Goal: Check status

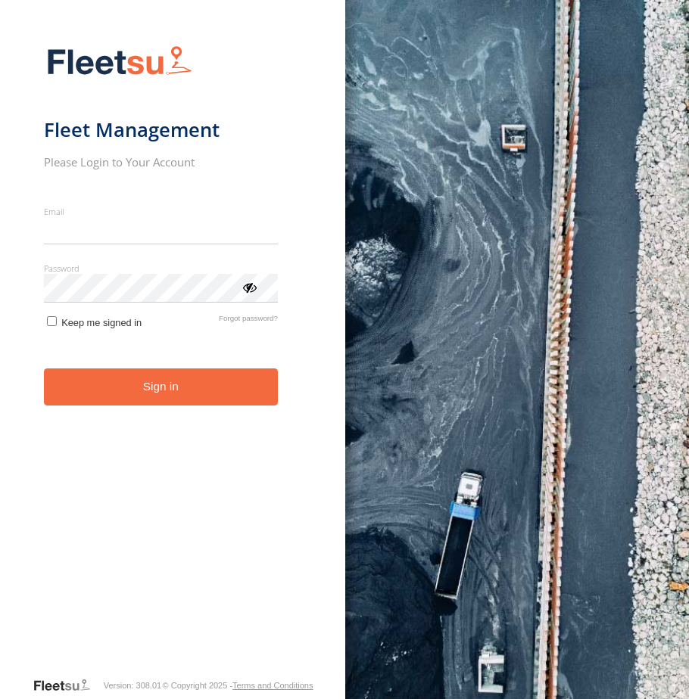
type input "**********"
click at [95, 414] on form "**********" at bounding box center [173, 356] width 258 height 640
click at [101, 399] on button "Sign in" at bounding box center [161, 387] width 234 height 37
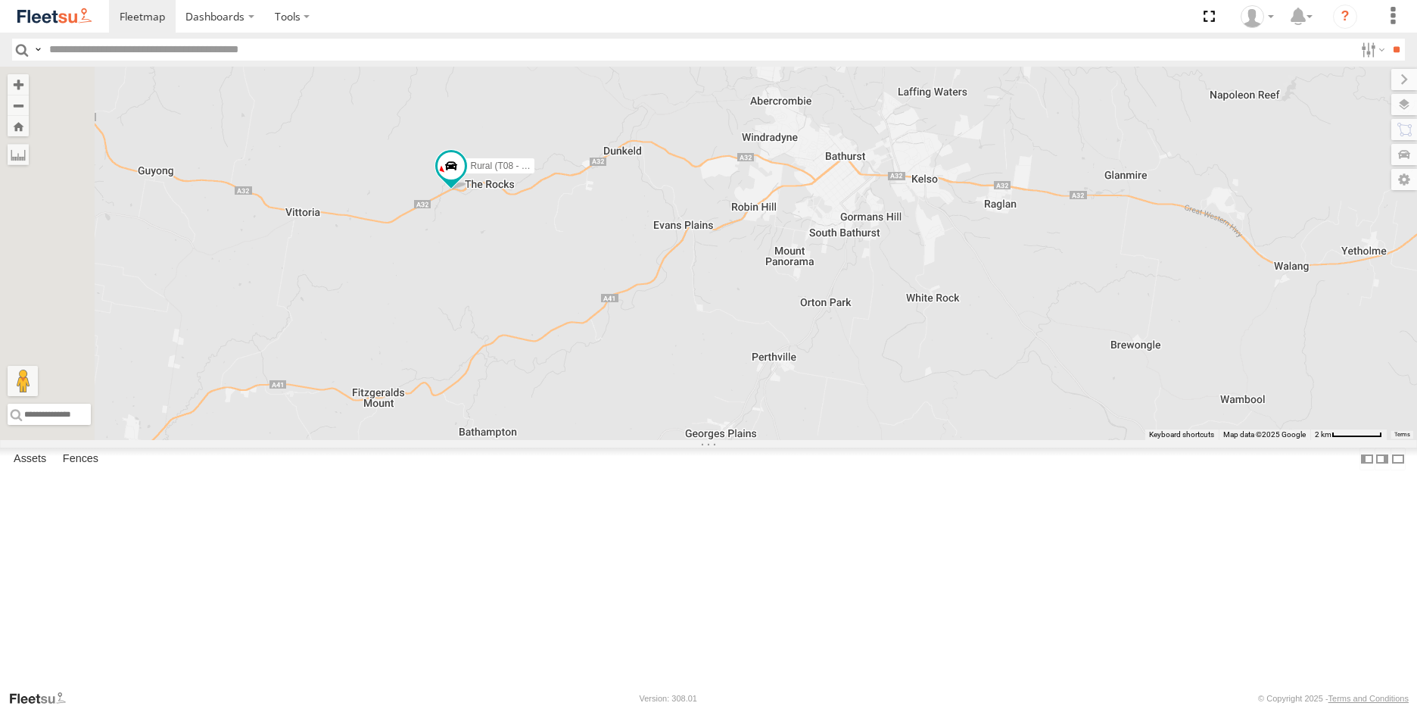
drag, startPoint x: 643, startPoint y: 234, endPoint x: 724, endPoint y: 398, distance: 183.1
click at [688, 398] on div "Rural (T08 - [PERSON_NAME]) Revesby (T07 - [PERSON_NAME]) SPARE (T04)" at bounding box center [708, 253] width 1417 height 373
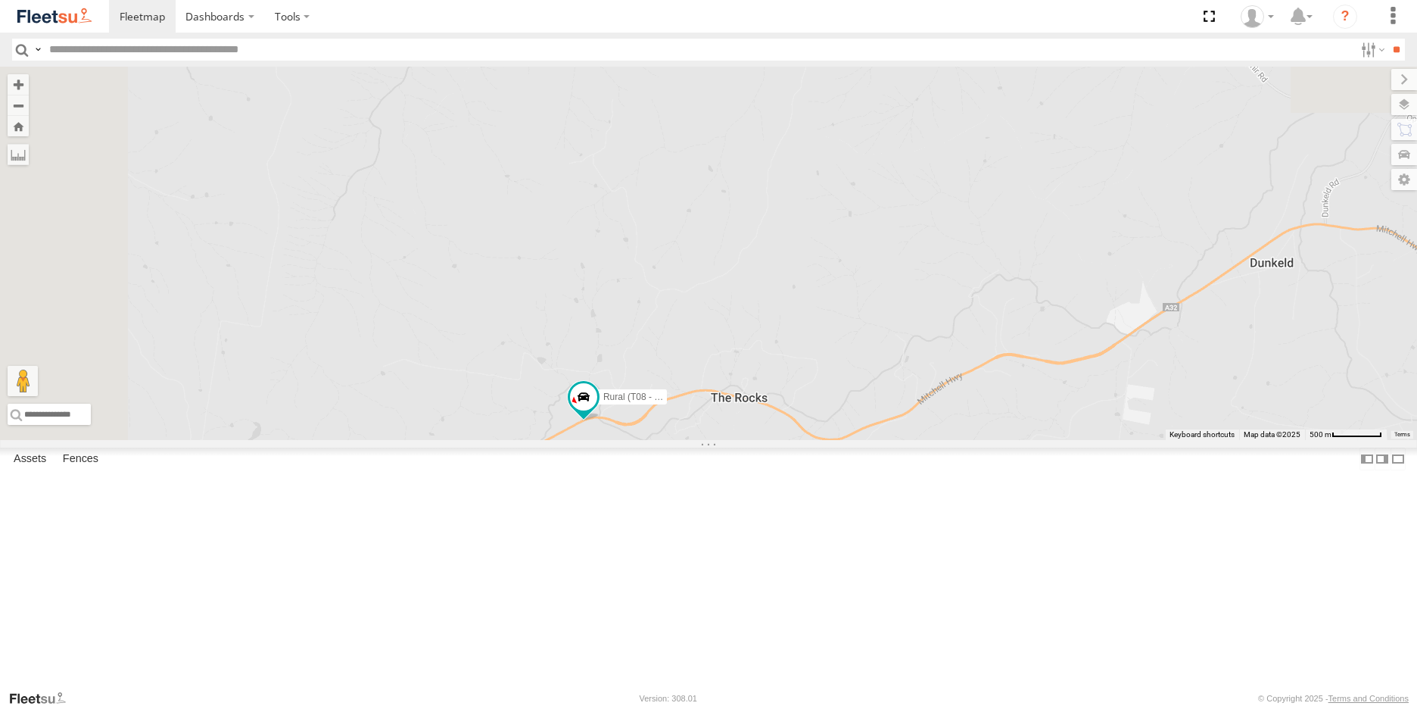
drag, startPoint x: 611, startPoint y: 259, endPoint x: 763, endPoint y: 522, distance: 303.6
click at [688, 440] on div "Rural (T08 - [PERSON_NAME]) Revesby (T07 - [PERSON_NAME]) SPARE (T04)" at bounding box center [708, 253] width 1417 height 373
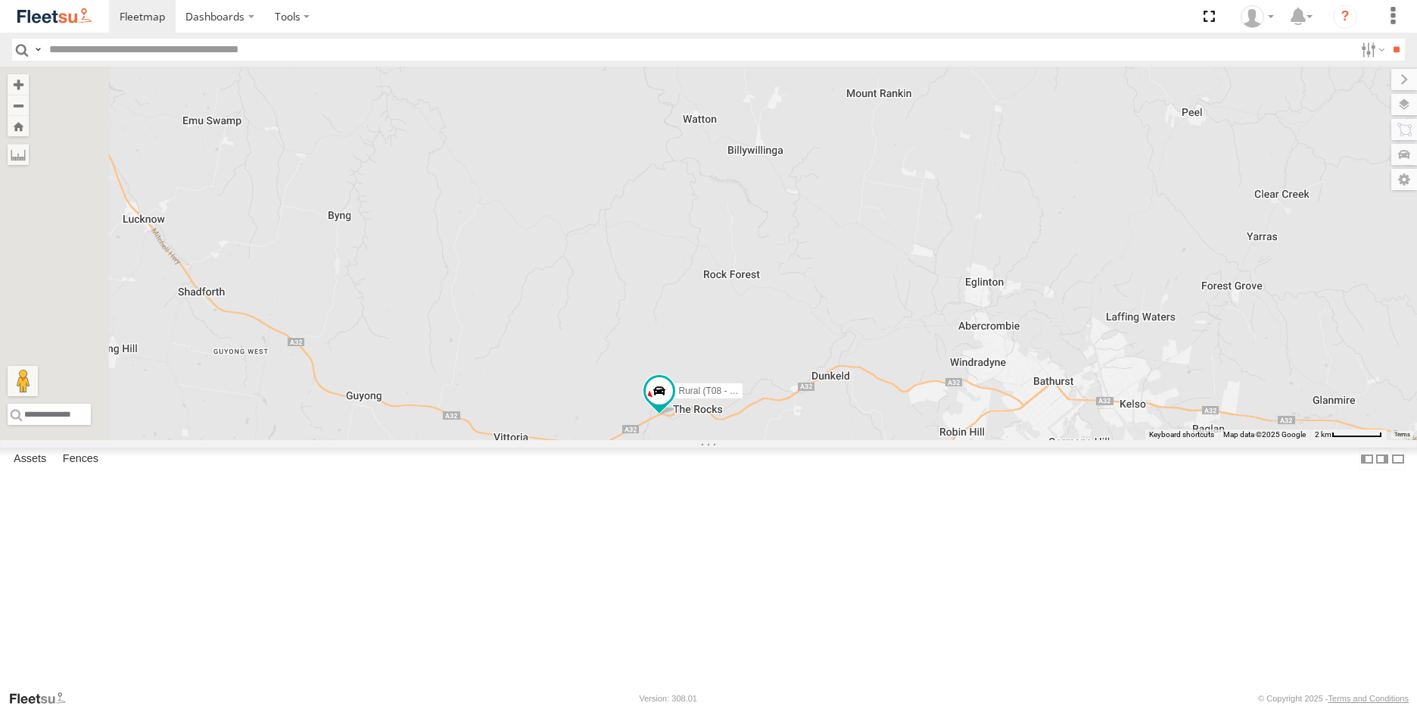
drag, startPoint x: 626, startPoint y: 441, endPoint x: 719, endPoint y: 469, distance: 97.4
click at [688, 440] on div "Rural (T08 - [PERSON_NAME]) Revesby (T07 - [PERSON_NAME]) SPARE (T04)" at bounding box center [708, 253] width 1417 height 373
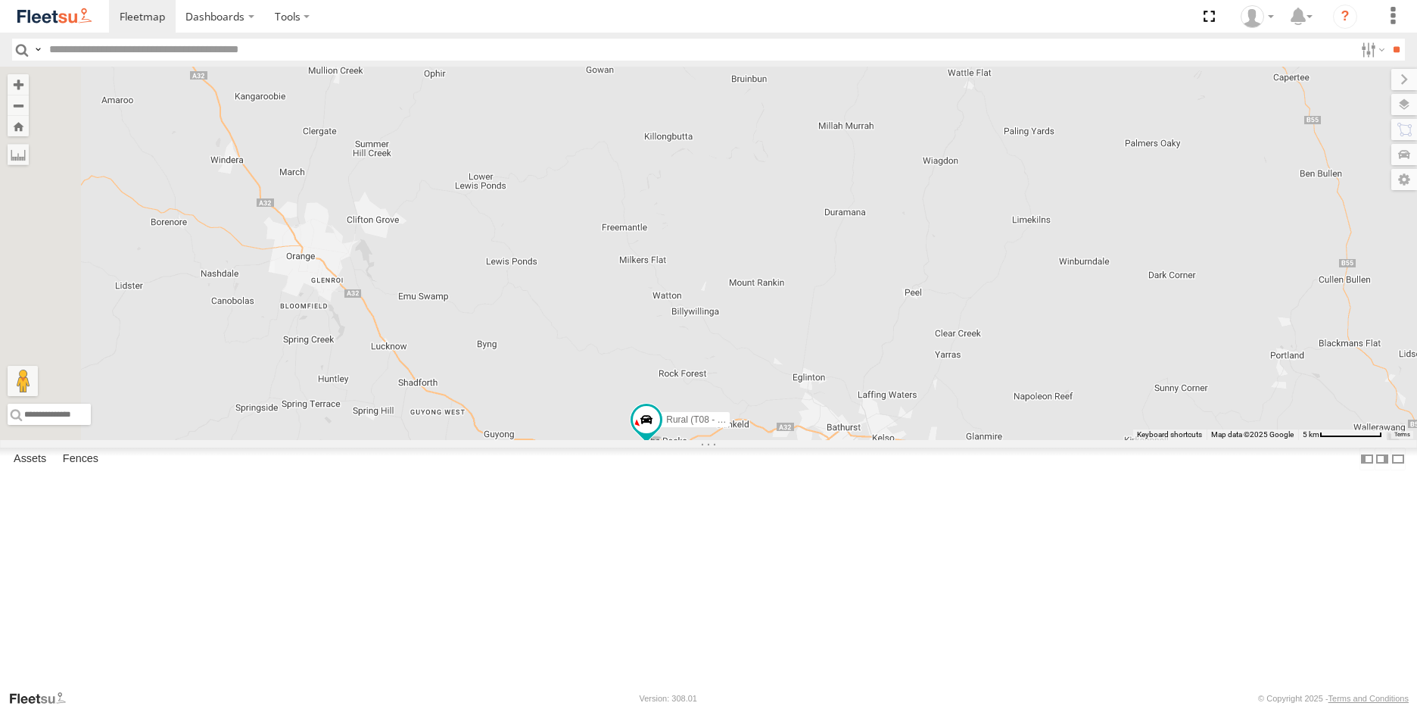
drag, startPoint x: 562, startPoint y: 482, endPoint x: 618, endPoint y: 546, distance: 85.2
click at [618, 440] on div "Rural (T08 - [PERSON_NAME]) Revesby (T07 - [PERSON_NAME]) SPARE (T04)" at bounding box center [708, 253] width 1417 height 373
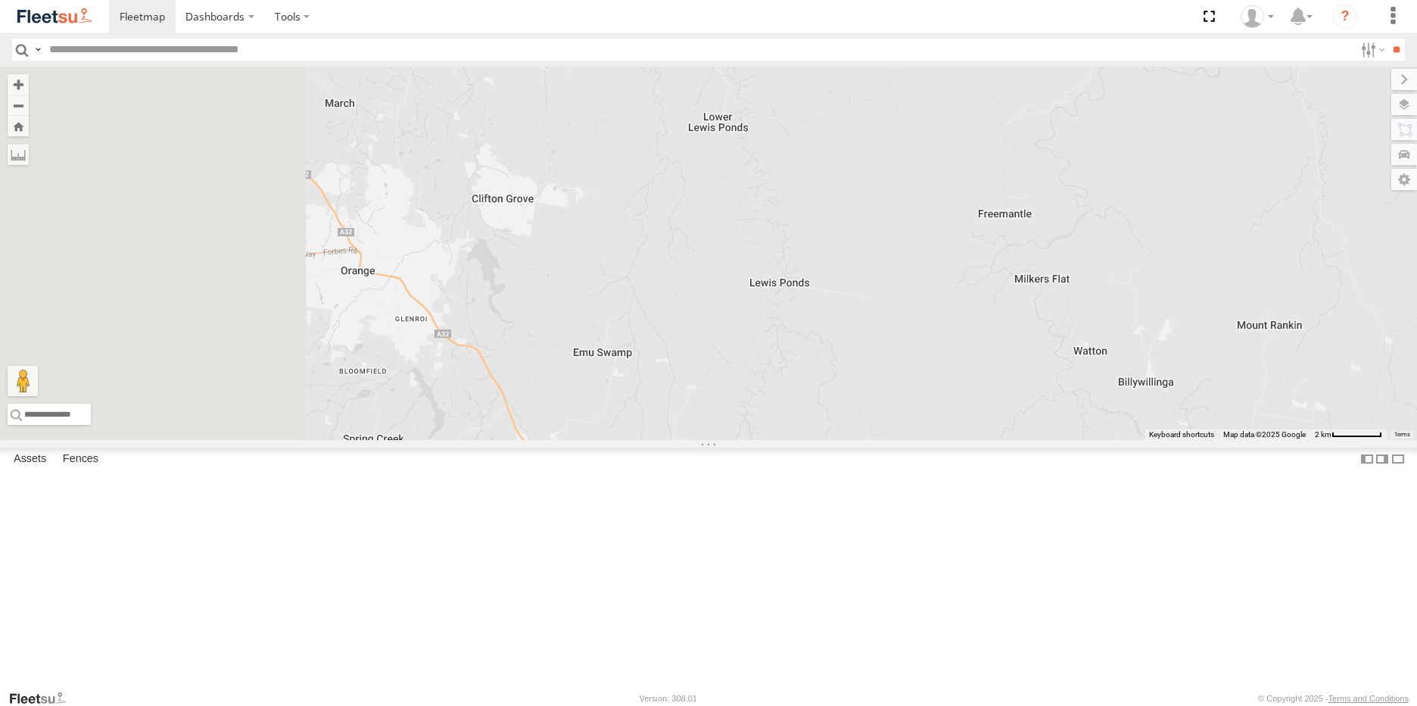
drag, startPoint x: 534, startPoint y: 424, endPoint x: 666, endPoint y: 449, distance: 134.8
click at [666, 440] on div "Rural (T08 - [PERSON_NAME]) Revesby (T07 - [PERSON_NAME]) SPARE (T04)" at bounding box center [708, 253] width 1417 height 373
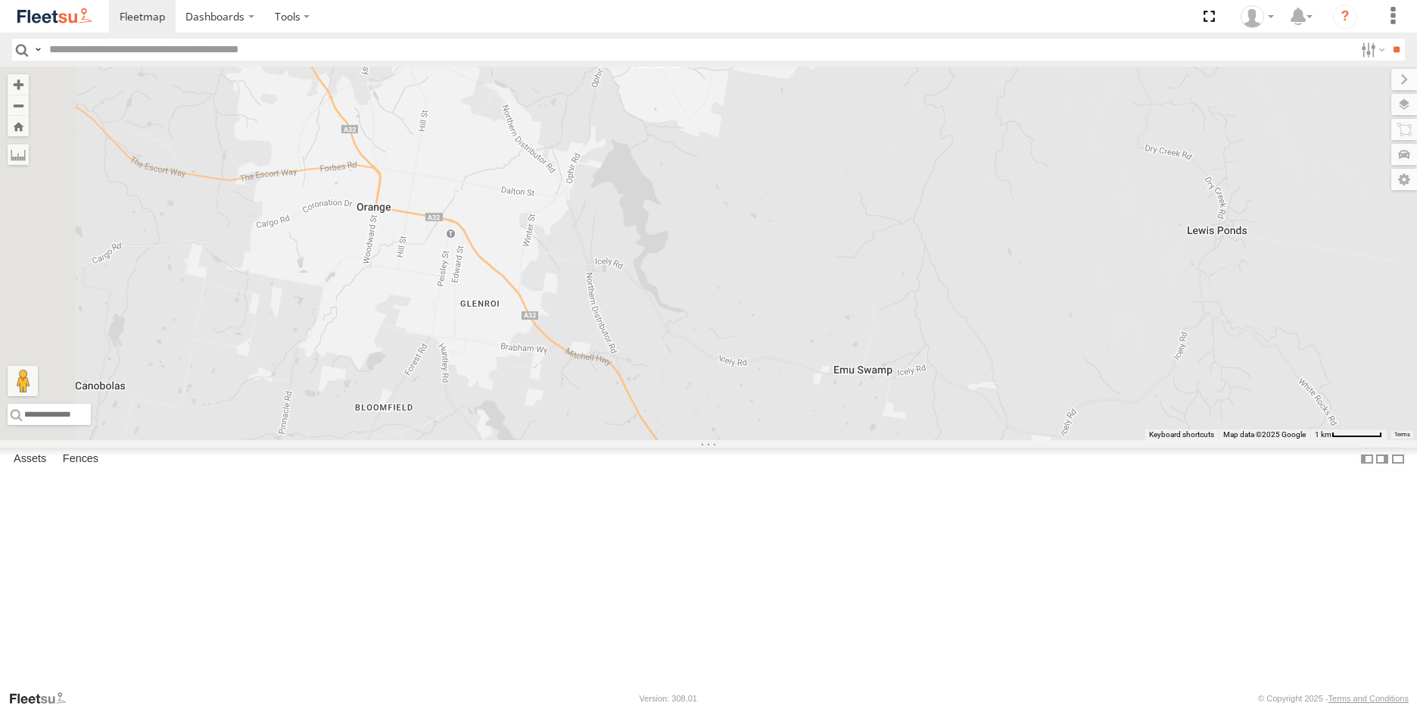
drag, startPoint x: 519, startPoint y: 408, endPoint x: 666, endPoint y: 400, distance: 147.8
click at [666, 400] on div "Rural (T08 - [PERSON_NAME]) Revesby (T07 - [PERSON_NAME]) SPARE (T04)" at bounding box center [708, 253] width 1417 height 373
